Goal: Find specific page/section: Find specific page/section

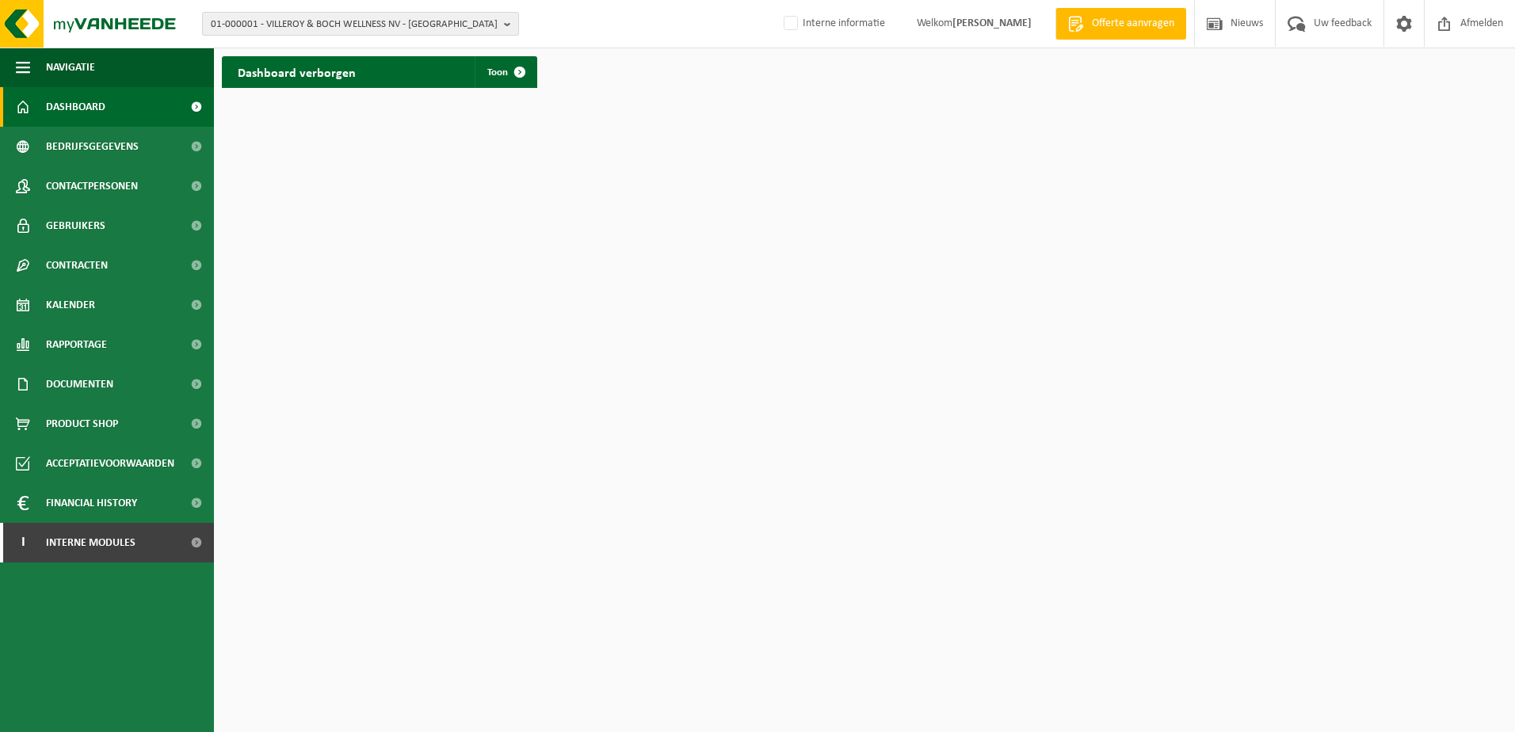
click at [287, 22] on span "01-000001 - VILLEROY & BOCH WELLNESS NV - [GEOGRAPHIC_DATA]" at bounding box center [354, 25] width 287 height 24
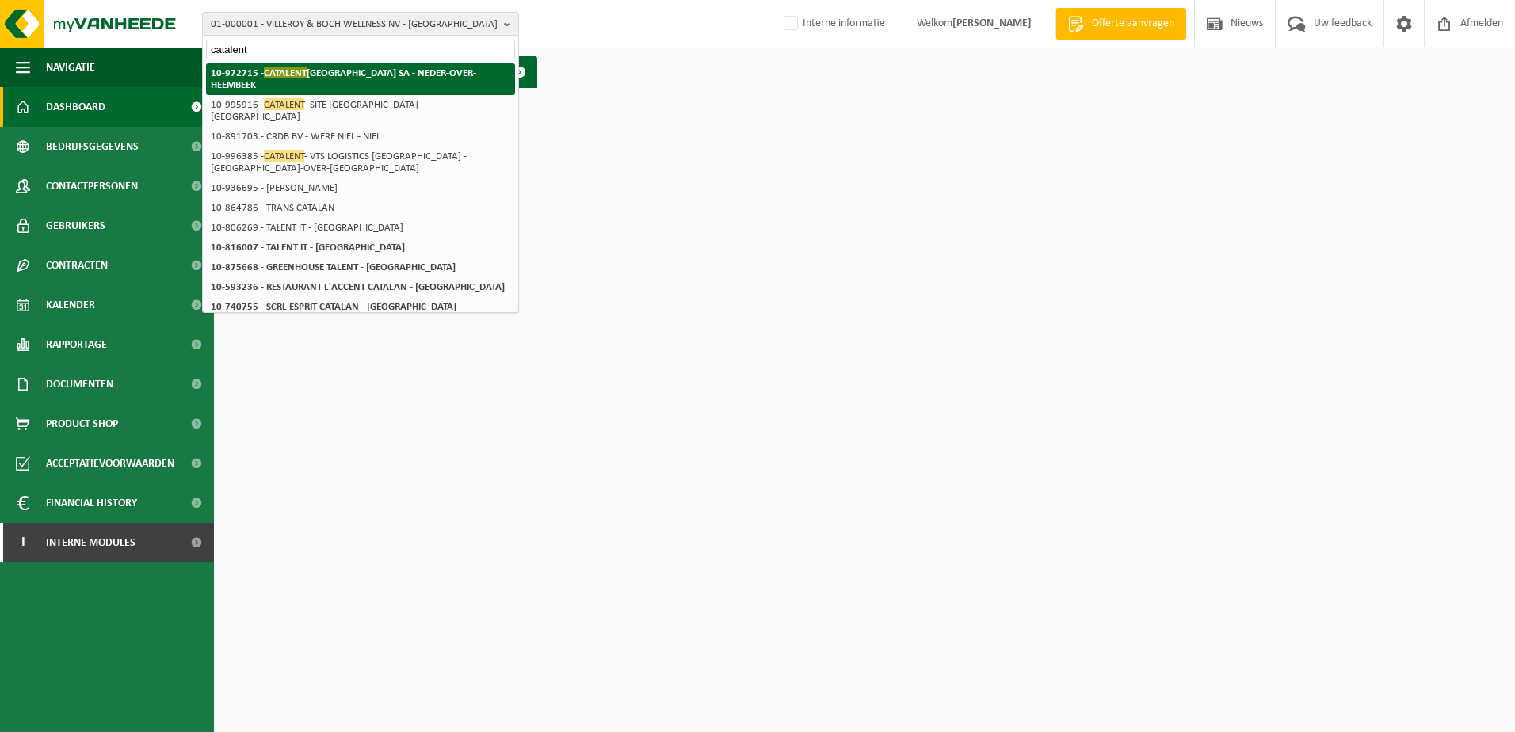
type input "catalent"
click at [300, 80] on li "10-972715 - CATALENT [GEOGRAPHIC_DATA] SA - NEDER-OVER-[GEOGRAPHIC_DATA]" at bounding box center [360, 79] width 309 height 32
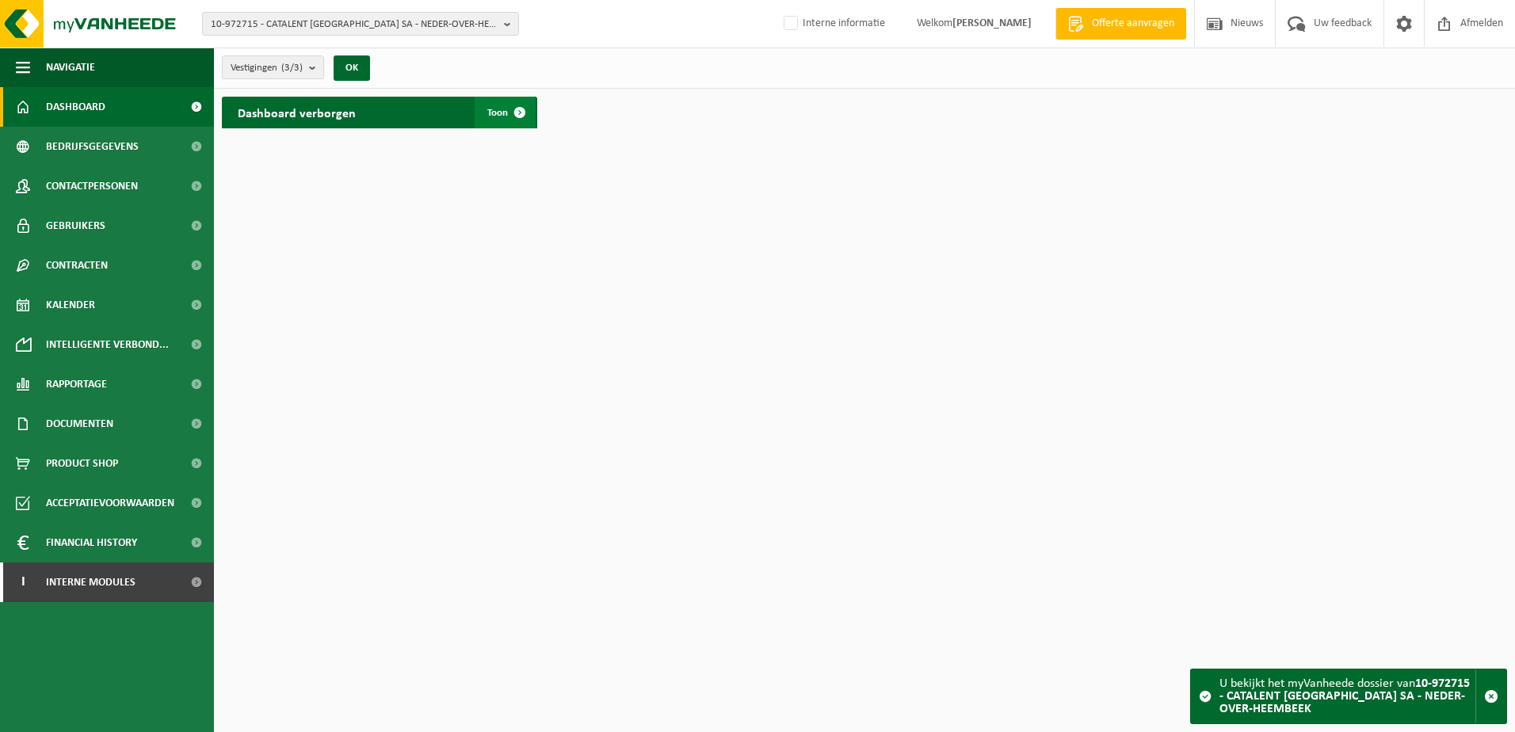
click at [518, 111] on span at bounding box center [520, 113] width 32 height 32
